Goal: Entertainment & Leisure: Consume media (video, audio)

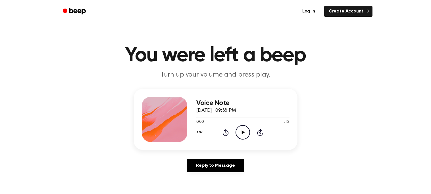
click at [241, 131] on icon "Play Audio" at bounding box center [242, 132] width 14 height 14
click at [241, 132] on icon "Play Audio" at bounding box center [242, 132] width 14 height 14
click at [239, 134] on icon "Play Audio" at bounding box center [242, 132] width 14 height 14
click at [244, 130] on icon "Play Audio" at bounding box center [242, 132] width 14 height 14
click at [246, 133] on icon "Play Audio" at bounding box center [242, 132] width 14 height 14
